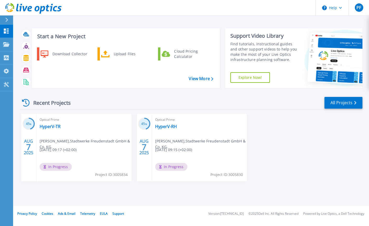
click at [47, 129] on link "HyperV-TR" at bounding box center [50, 126] width 21 height 5
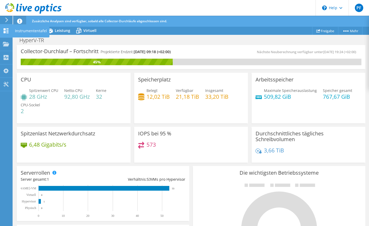
click at [28, 29] on div "Instrumententafel" at bounding box center [30, 30] width 37 height 13
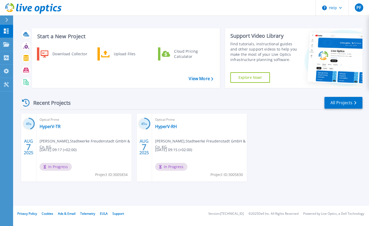
click at [166, 129] on link "HyperV-RH" at bounding box center [166, 126] width 22 height 5
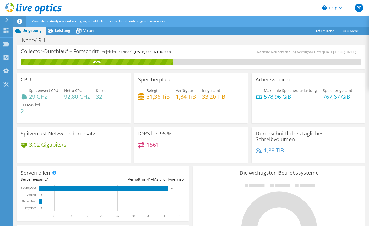
click at [60, 28] on div "Leistung" at bounding box center [60, 30] width 29 height 8
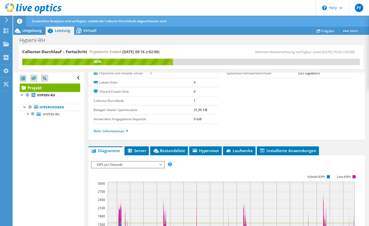
scroll to position [70, 0]
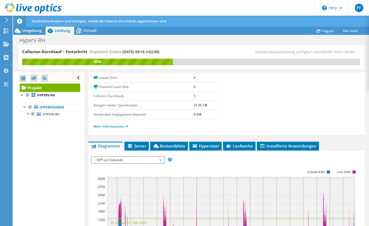
click at [105, 158] on span "IOPS pro Sekunde" at bounding box center [127, 160] width 67 height 6
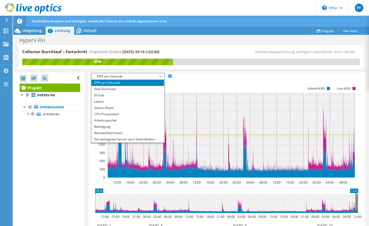
scroll to position [151, 0]
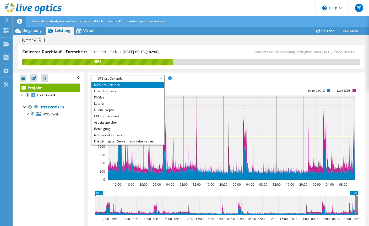
click at [103, 140] on li "Die wichtigsten Server nach Seitenfehlern" at bounding box center [127, 141] width 73 height 6
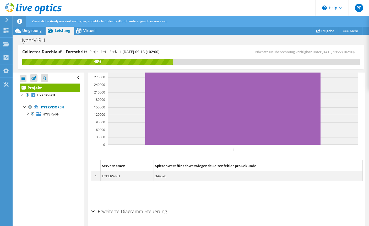
scroll to position [185, 0]
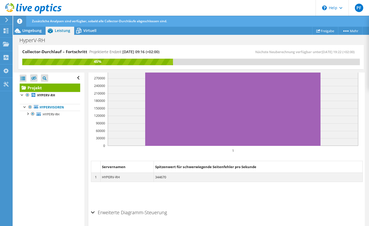
click at [114, 178] on dd "HYPERV-RH" at bounding box center [127, 177] width 53 height 9
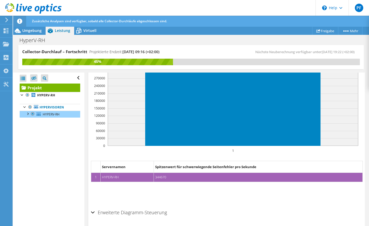
click at [95, 212] on h2 "Erweiterte Diagramm-Steuerung" at bounding box center [129, 212] width 76 height 10
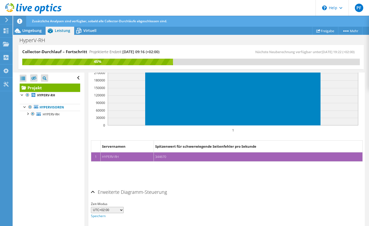
scroll to position [205, 0]
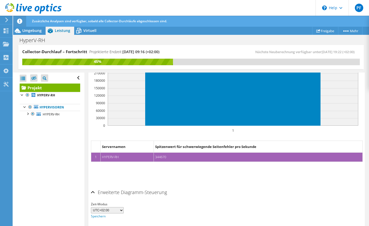
click at [92, 191] on div "Erweiterte Diagramm-Steuerung" at bounding box center [226, 192] width 271 height 11
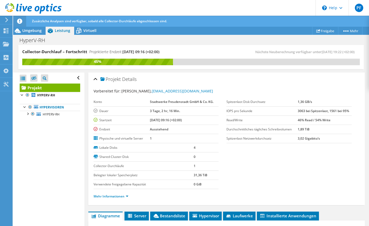
scroll to position [0, 0]
